Goal: Check status: Check status

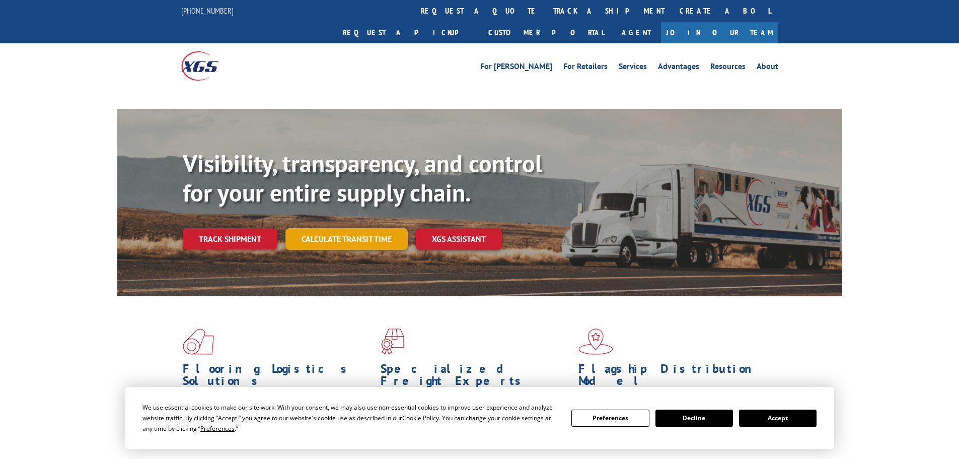
click at [359, 228] on link "Calculate transit time" at bounding box center [347, 239] width 122 height 22
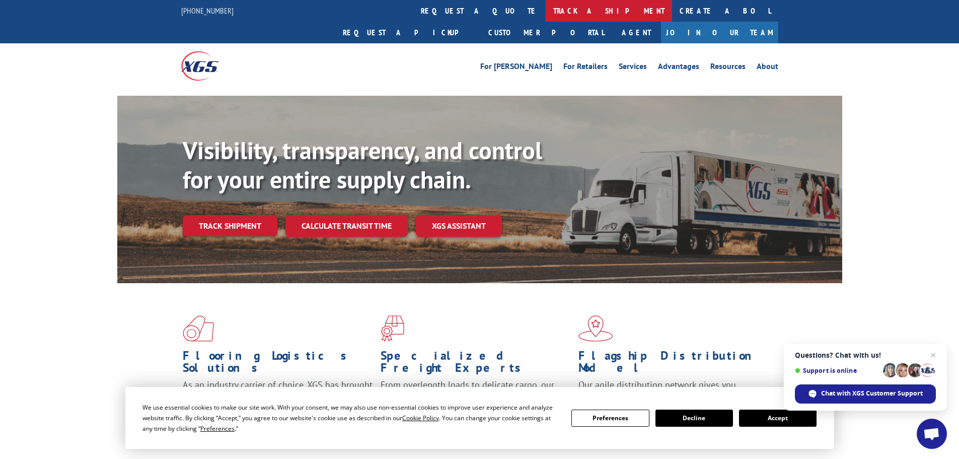
click at [546, 12] on link "track a shipment" at bounding box center [609, 11] width 126 height 22
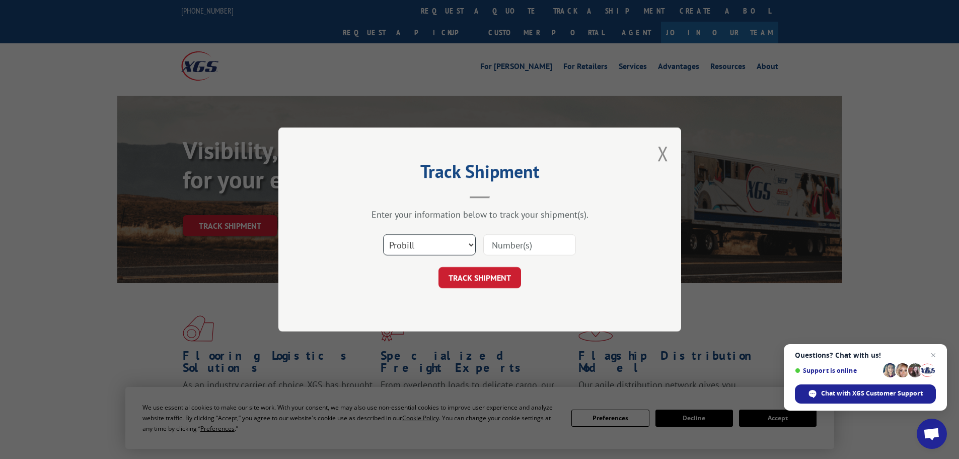
click at [429, 253] on select "Select category... Probill BOL PO" at bounding box center [429, 244] width 93 height 21
select select "po"
click at [383, 234] on select "Select category... Probill BOL PO" at bounding box center [429, 244] width 93 height 21
click at [510, 238] on input at bounding box center [530, 244] width 93 height 21
paste input "09534564"
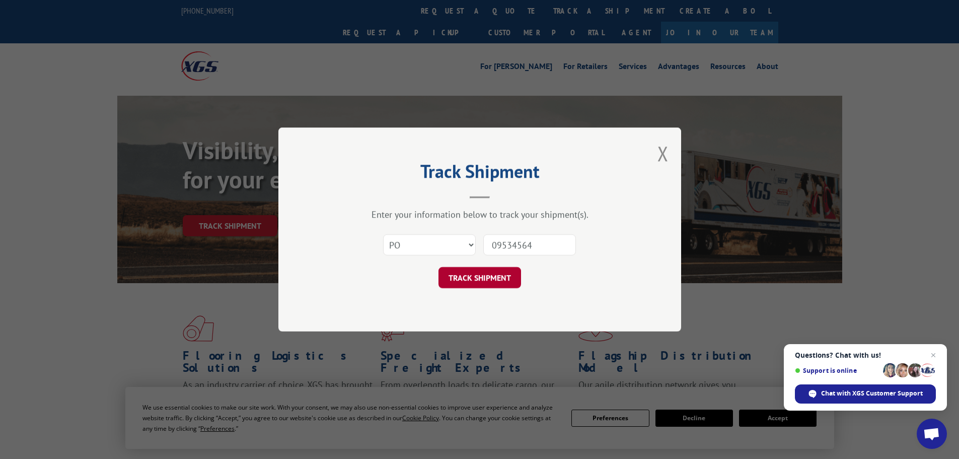
type input "09534564"
click at [477, 279] on button "TRACK SHIPMENT" at bounding box center [480, 277] width 83 height 21
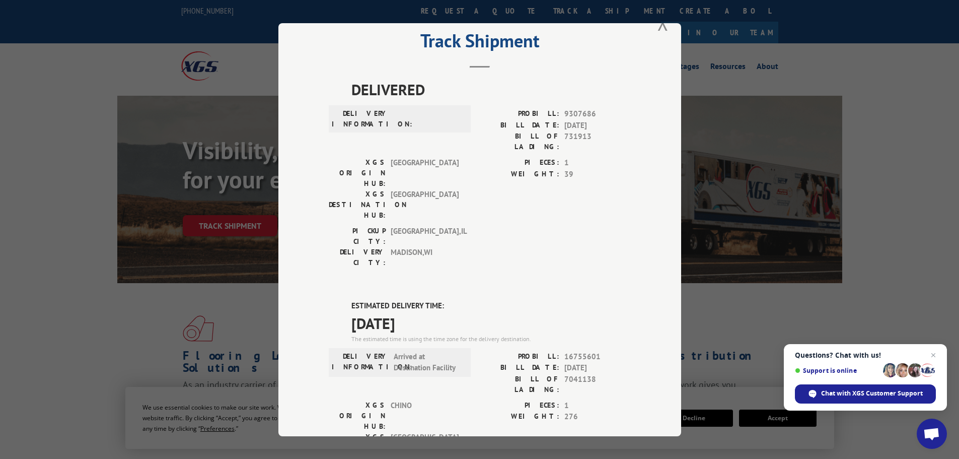
scroll to position [50, 0]
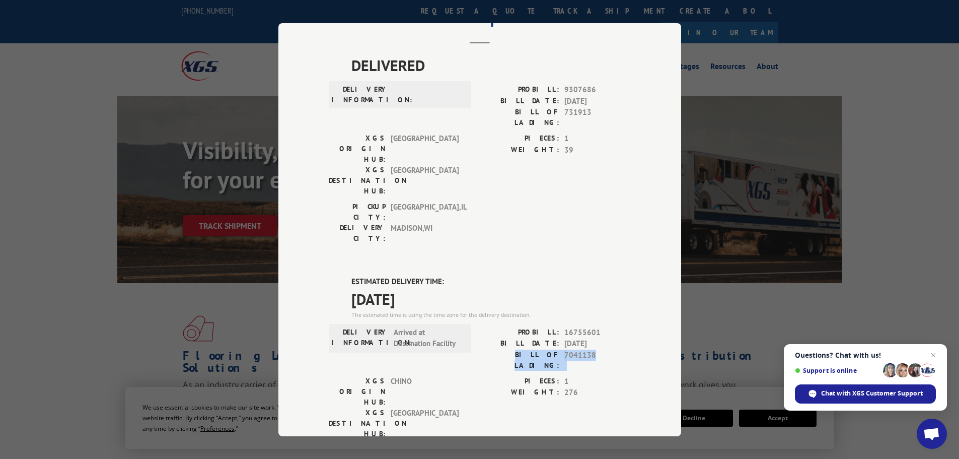
drag, startPoint x: 504, startPoint y: 296, endPoint x: 592, endPoint y: 305, distance: 88.1
click at [592, 326] on div "PROBILL: 16755601 BILL DATE: [DATE] BILL OF LADING: 7041138" at bounding box center [555, 350] width 151 height 49
copy div "BILL OF LADING: 7041138"
click at [838, 392] on span "Chat with XGS Customer Support" at bounding box center [872, 393] width 102 height 9
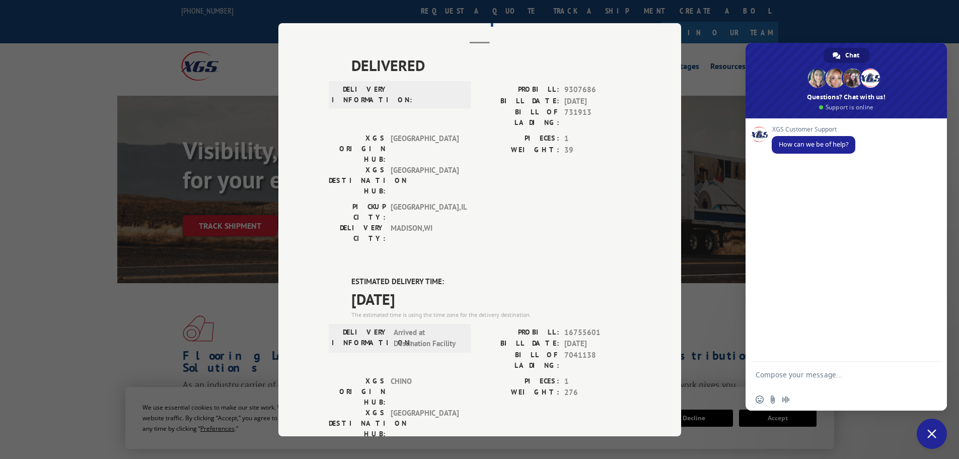
click at [791, 375] on textarea "Compose your message..." at bounding box center [835, 379] width 159 height 18
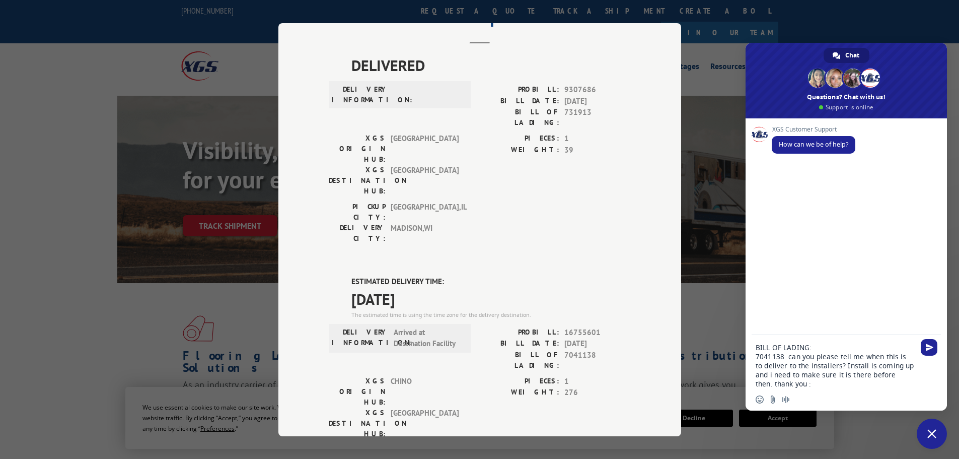
type textarea "BILL OF LADING: 7041138 can you please tell me when this is to deliver to the i…"
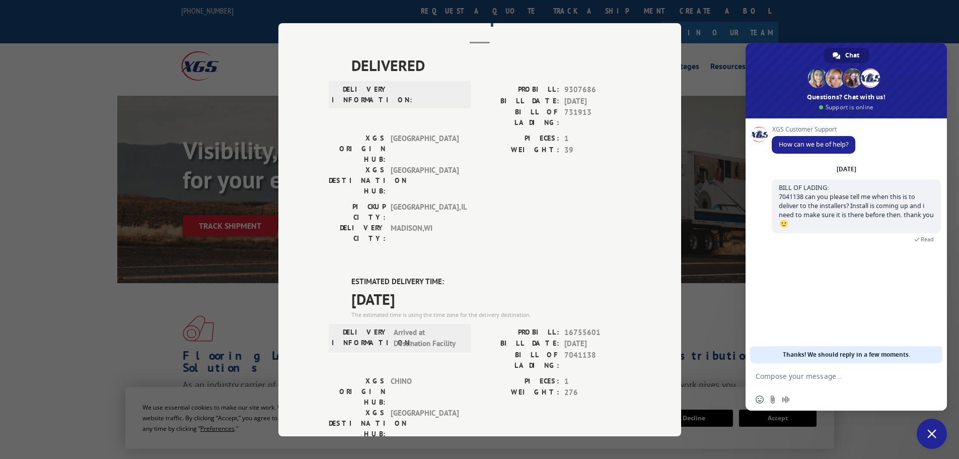
click at [799, 375] on textarea "Compose your message..." at bounding box center [835, 376] width 159 height 9
type textarea "o"
type textarea "install date is [DATE]"
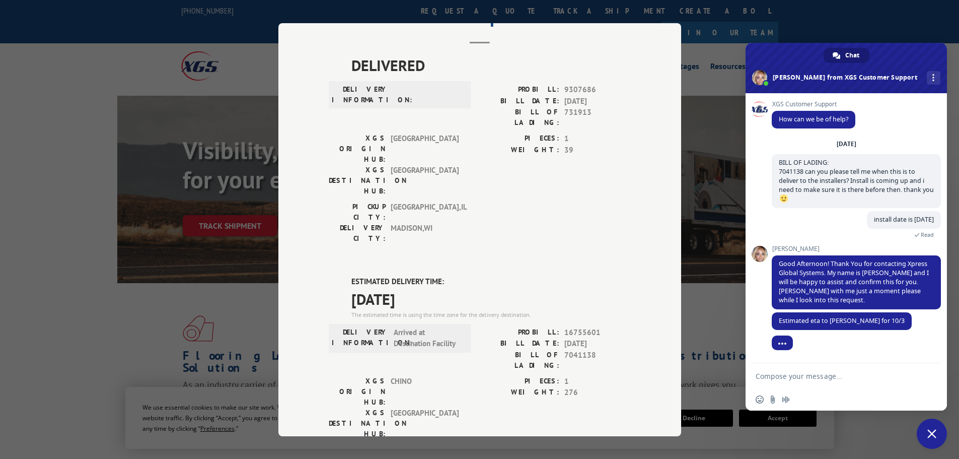
click at [808, 381] on form at bounding box center [835, 376] width 159 height 27
click at [796, 370] on form at bounding box center [835, 376] width 159 height 27
drag, startPoint x: 763, startPoint y: 389, endPoint x: 759, endPoint y: 381, distance: 9.2
click at [760, 384] on div "Insert an emoji Send a file Audio message" at bounding box center [846, 386] width 201 height 47
click at [757, 373] on textarea "Compose your message..." at bounding box center [835, 376] width 159 height 9
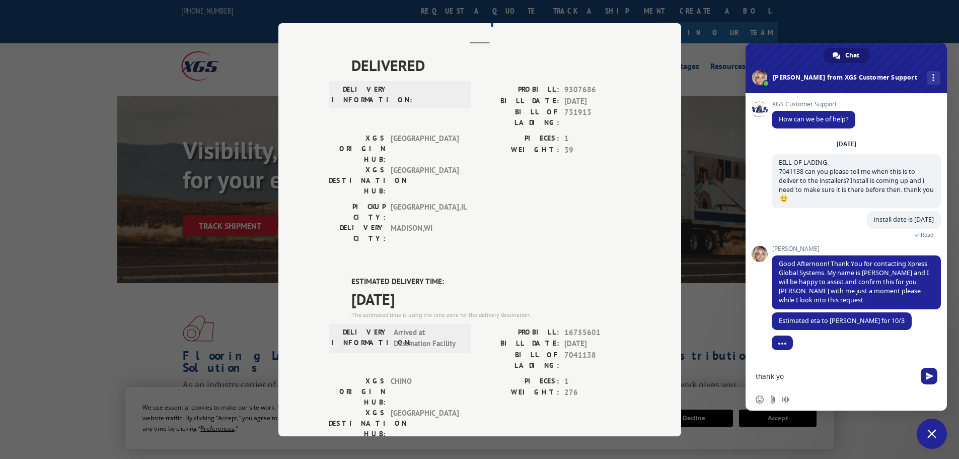
type textarea "thank you"
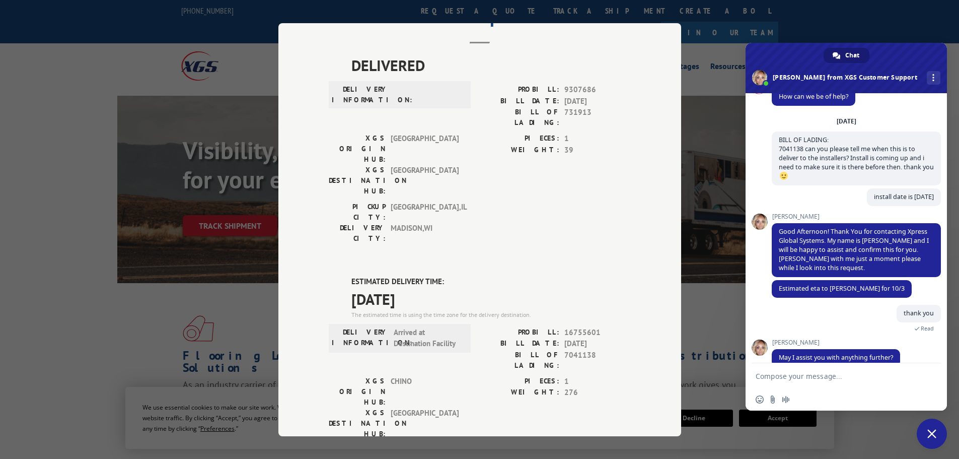
scroll to position [38, 0]
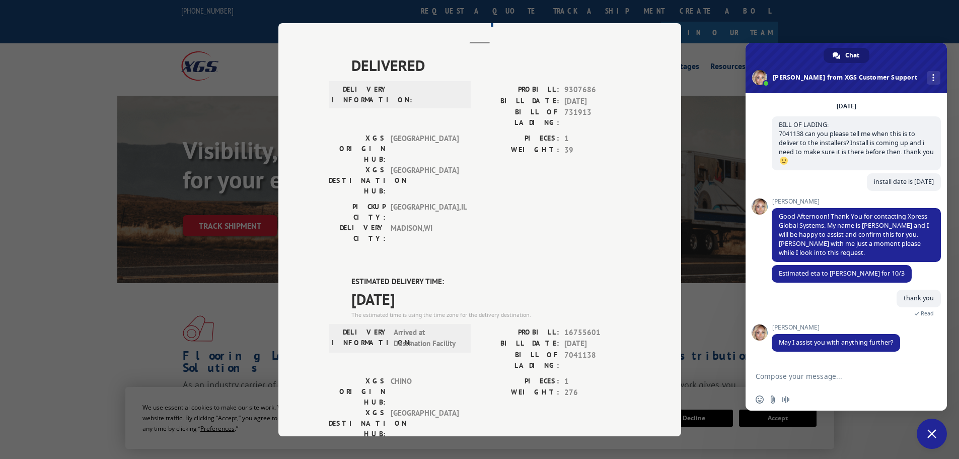
click at [809, 379] on textarea "Compose your message..." at bounding box center [835, 376] width 159 height 9
type textarea "no thank you. Have a good day"
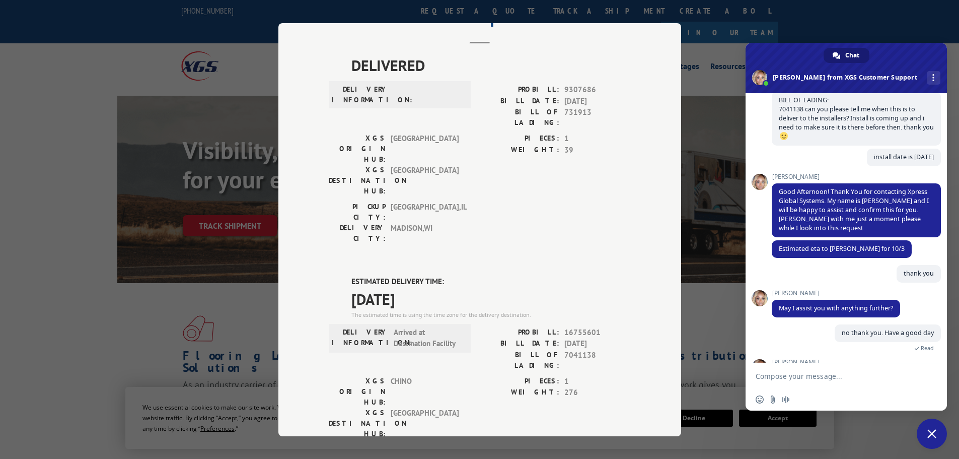
scroll to position [164, 0]
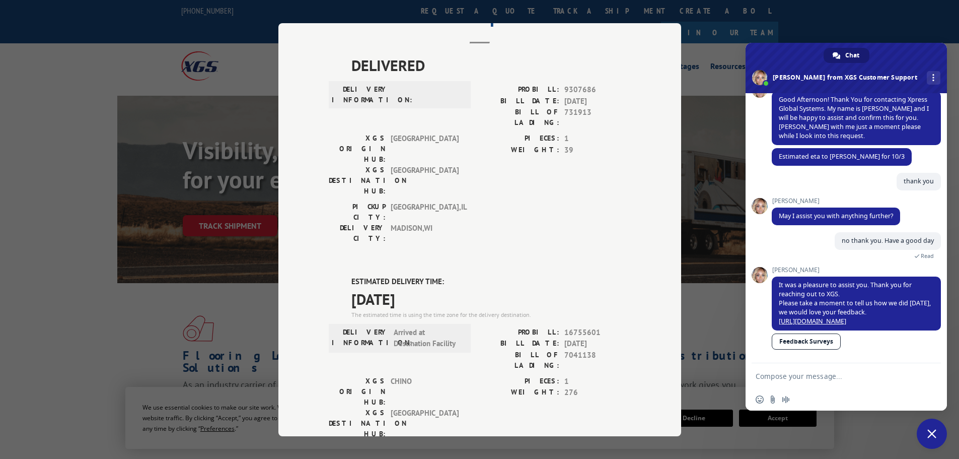
click at [932, 433] on span "Close chat" at bounding box center [932, 433] width 9 height 9
